Goal: Information Seeking & Learning: Learn about a topic

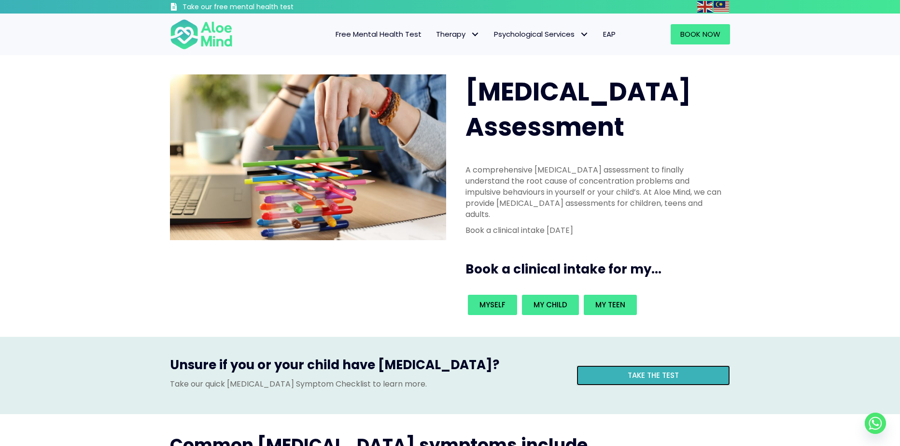
click at [629, 370] on span "Take the test" at bounding box center [652, 375] width 51 height 10
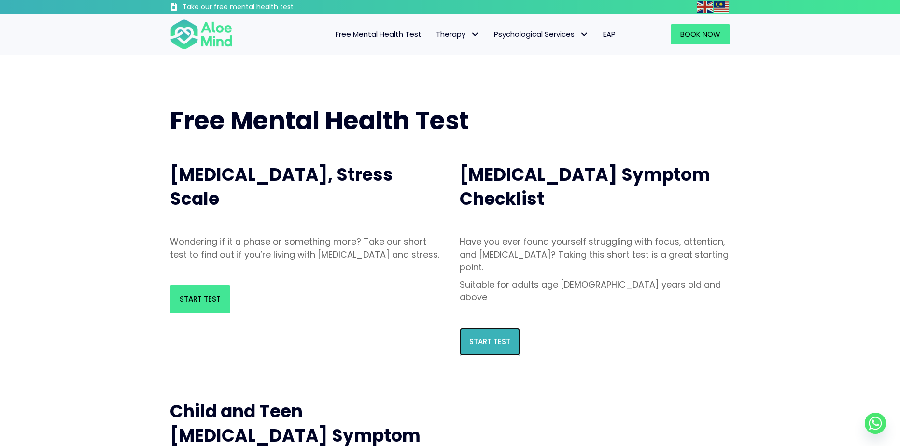
click at [488, 336] on span "Start Test" at bounding box center [489, 341] width 41 height 10
